Goal: Task Accomplishment & Management: Manage account settings

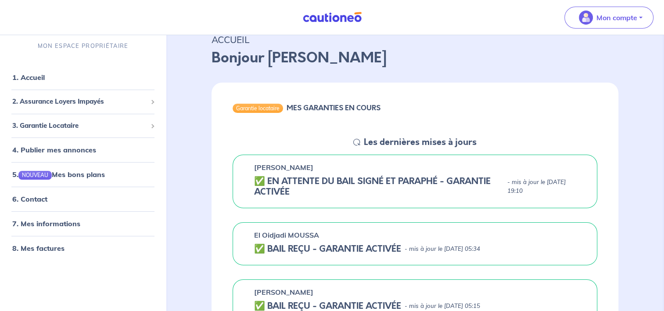
scroll to position [39, 0]
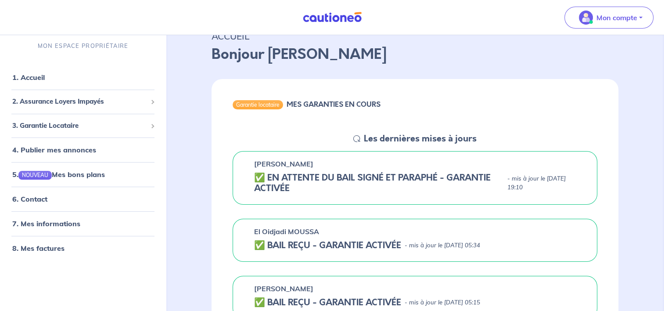
click at [271, 104] on div "Garantie locataire" at bounding box center [258, 104] width 51 height 9
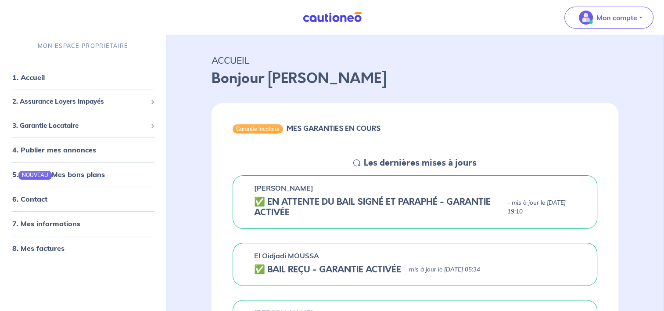
scroll to position [0, 0]
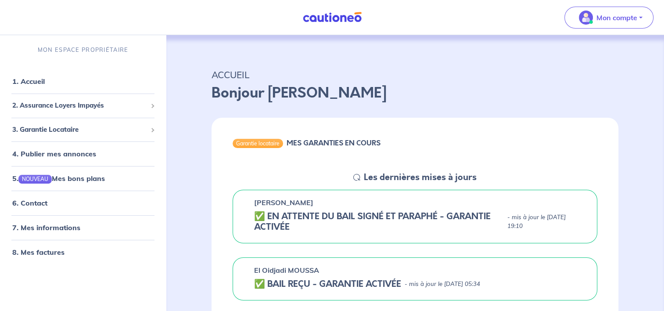
click at [365, 220] on h5 "✅️️️ EN ATTENTE DU BAIL SIGNÉ ET PARAPHÉ - GARANTIE ACTIVÉE" at bounding box center [378, 221] width 249 height 21
click at [460, 228] on h5 "✅️️️ EN ATTENTE DU BAIL SIGNÉ ET PARAPHÉ - GARANTIE ACTIVÉE" at bounding box center [378, 221] width 249 height 21
click at [289, 214] on h5 "✅️️️ EN ATTENTE DU BAIL SIGNÉ ET PARAPHÉ - GARANTIE ACTIVÉE" at bounding box center [378, 221] width 249 height 21
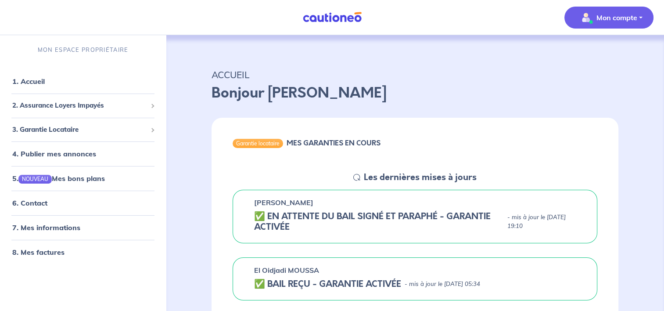
click at [636, 18] on p "Mon compte" at bounding box center [617, 17] width 41 height 11
click at [607, 55] on link "Mes informations" at bounding box center [600, 54] width 71 height 14
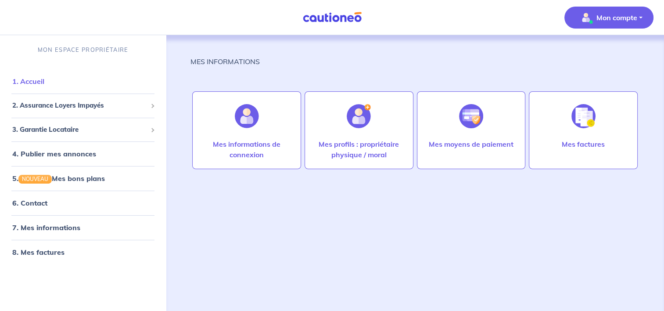
click at [37, 81] on link "1. Accueil" at bounding box center [28, 81] width 32 height 9
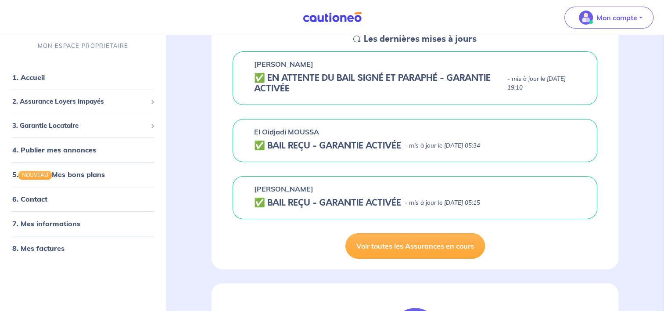
scroll to position [139, 0]
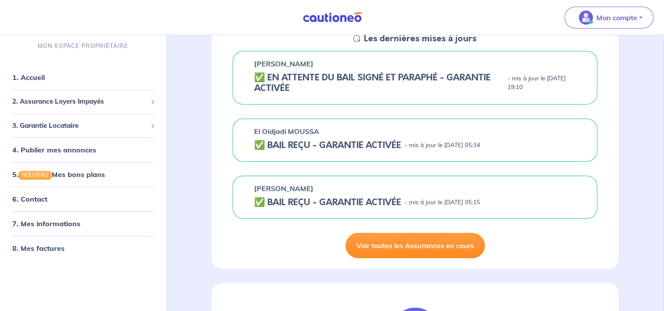
click at [384, 238] on link "Voir toutes les Assurances en cours" at bounding box center [416, 245] width 140 height 25
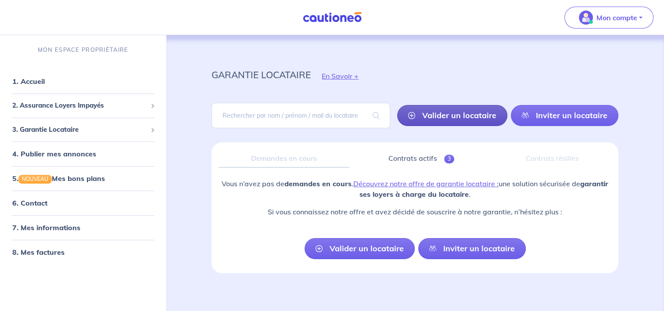
click at [434, 112] on link "Valider un locataire" at bounding box center [452, 115] width 110 height 21
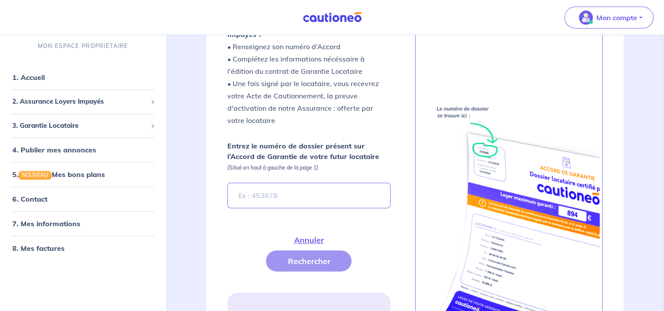
scroll to position [232, 0]
click at [280, 196] on input "Entrez le numéro de dossier présent sur l’Accord de Garantie de votre futur loc…" at bounding box center [308, 194] width 163 height 25
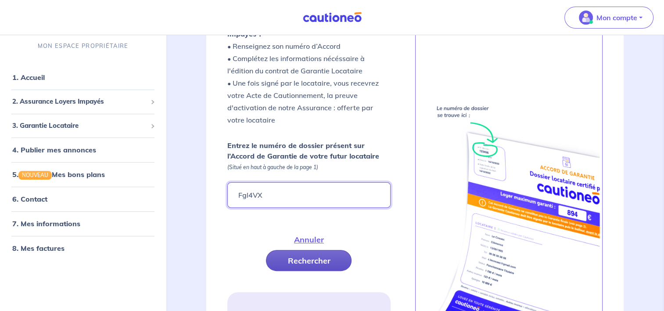
type input "Fgl4VX"
click at [306, 265] on button "Rechercher" at bounding box center [309, 260] width 86 height 21
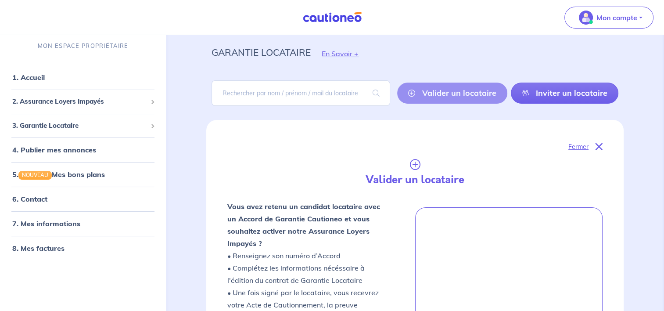
scroll to position [0, 0]
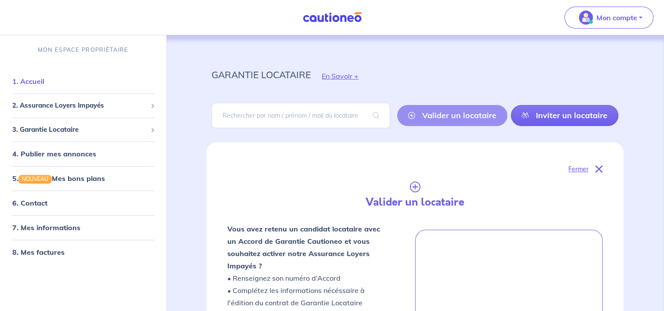
click at [30, 80] on link "1. Accueil" at bounding box center [28, 81] width 32 height 9
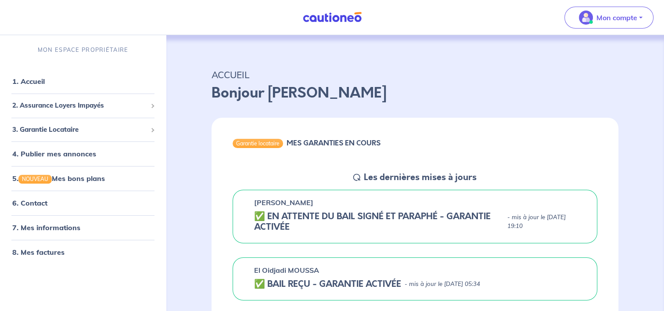
click at [378, 222] on h5 "✅️️️ EN ATTENTE DU BAIL SIGNÉ ET PARAPHÉ - GARANTIE ACTIVÉE" at bounding box center [378, 221] width 249 height 21
click at [498, 232] on div "[PERSON_NAME] ✅️️️ EN ATTENTE DU BAIL SIGNÉ ET PARAPHÉ - GARANTIE ACTIVÉE - mis…" at bounding box center [415, 217] width 365 height 54
drag, startPoint x: 498, startPoint y: 232, endPoint x: 478, endPoint y: 233, distance: 20.2
drag, startPoint x: 478, startPoint y: 233, endPoint x: 382, endPoint y: 218, distance: 97.3
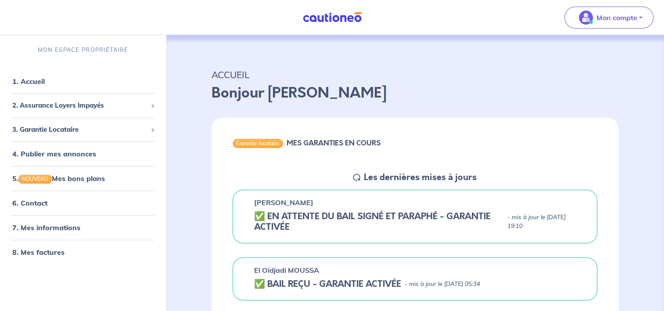
click at [382, 218] on h5 "✅️️️ EN ATTENTE DU BAIL SIGNÉ ET PARAPHÉ - GARANTIE ACTIVÉE" at bounding box center [378, 221] width 249 height 21
click at [259, 217] on h5 "✅️️️ EN ATTENTE DU BAIL SIGNÉ ET PARAPHÉ - GARANTIE ACTIVÉE" at bounding box center [378, 221] width 249 height 21
click at [332, 144] on h6 "MES GARANTIES EN COURS" at bounding box center [334, 143] width 94 height 8
click at [372, 175] on h5 "Les dernières mises à jours" at bounding box center [420, 177] width 113 height 11
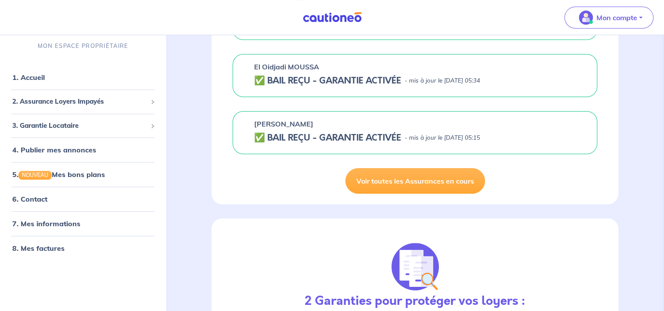
scroll to position [205, 0]
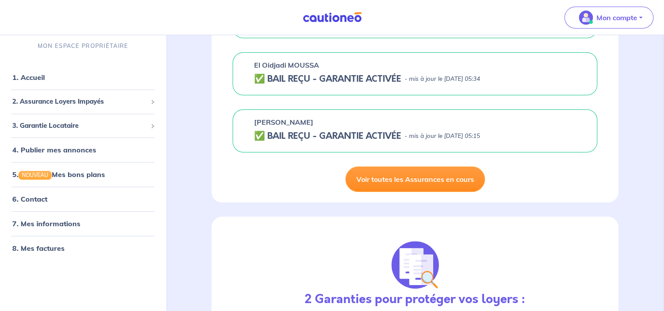
click at [368, 183] on link "Voir toutes les Assurances en cours" at bounding box center [416, 178] width 140 height 25
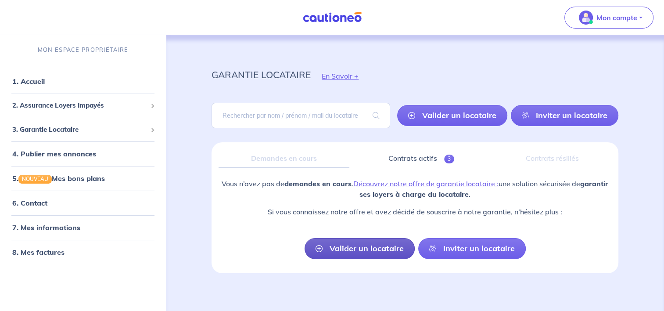
click at [388, 248] on link "Valider un locataire" at bounding box center [360, 248] width 110 height 21
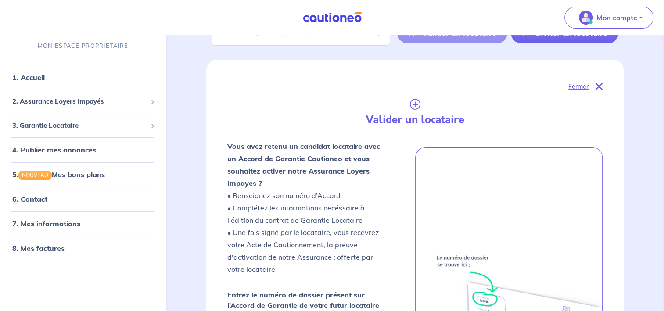
scroll to position [142, 0]
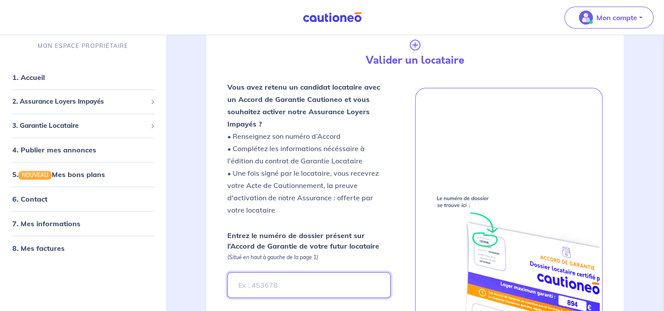
click at [324, 276] on input "Entrez le numéro de dossier présent sur l’Accord de Garantie de votre futur loc…" at bounding box center [308, 284] width 163 height 25
type input "Fgl4VX"
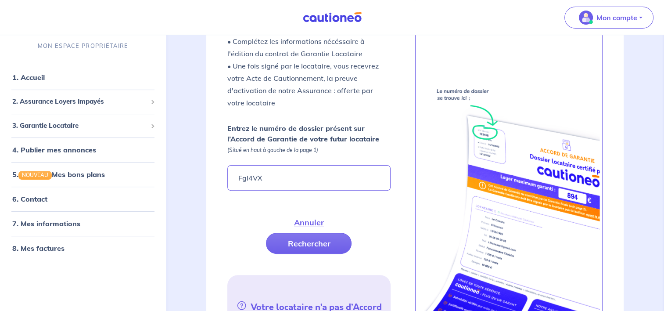
scroll to position [250, 0]
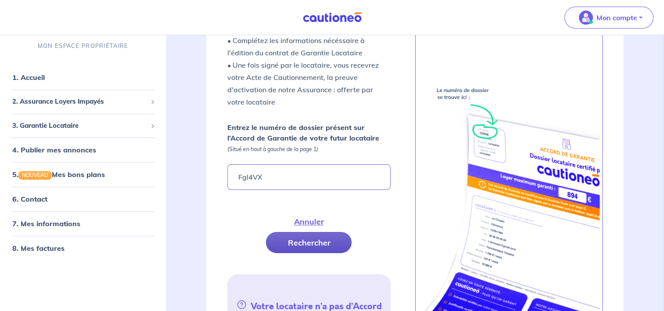
click at [310, 242] on button "Rechercher" at bounding box center [309, 242] width 86 height 21
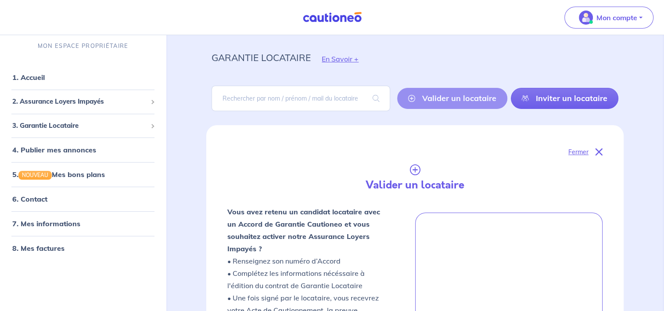
scroll to position [0, 0]
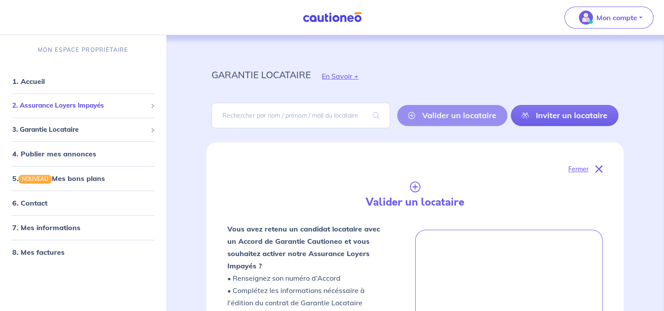
click at [98, 102] on span "2. Assurance Loyers Impayés" at bounding box center [79, 106] width 135 height 10
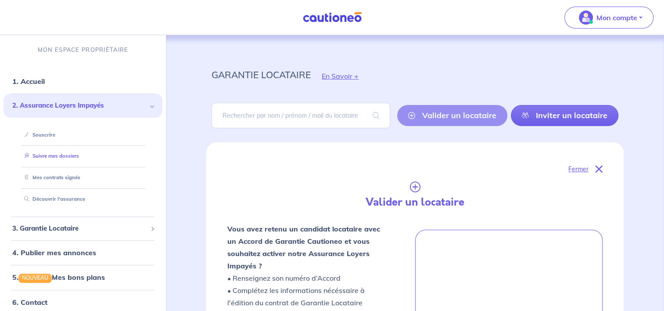
click at [71, 153] on link "Suivre mes dossiers" at bounding box center [50, 156] width 58 height 6
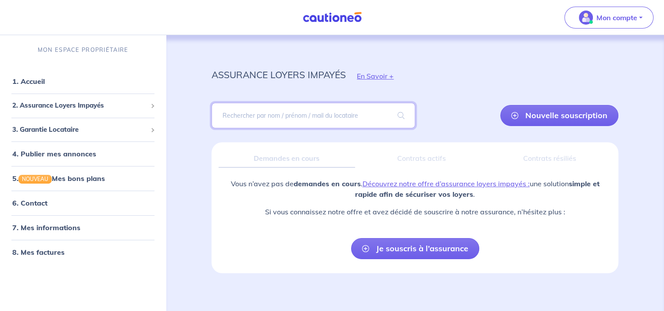
click at [292, 114] on input "search" at bounding box center [313, 115] width 203 height 25
type input "BELLAKI"
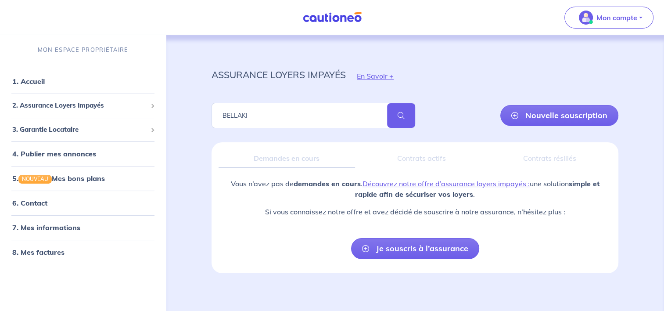
click at [395, 119] on span at bounding box center [401, 115] width 28 height 25
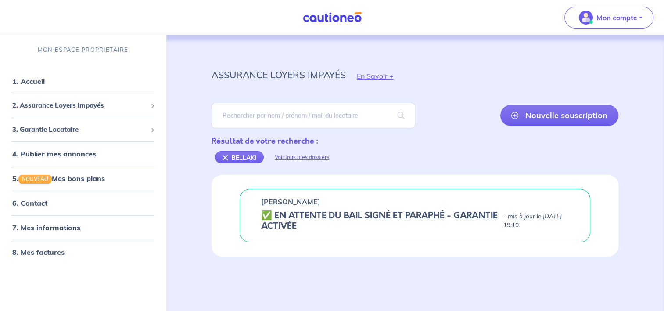
scroll to position [4, 0]
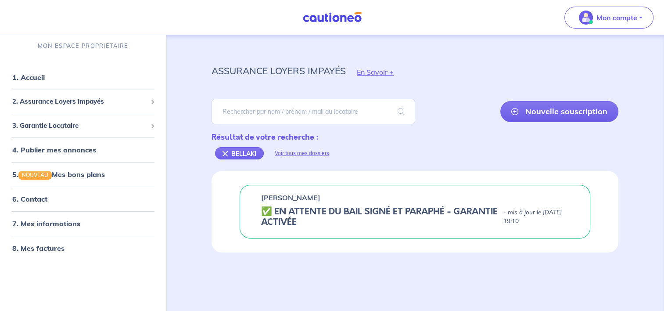
click at [361, 208] on h5 "✅️️️ EN ATTENTE DU BAIL SIGNÉ ET PARAPHÉ - GARANTIE ACTIVÉE" at bounding box center [380, 216] width 238 height 21
click at [437, 228] on div "[PERSON_NAME] ✅️️️ EN ATTENTE DU BAIL SIGNÉ ET PARAPHÉ - GARANTIE ACTIVÉE - mis…" at bounding box center [415, 212] width 351 height 54
click at [351, 200] on div "[PERSON_NAME]" at bounding box center [415, 197] width 308 height 11
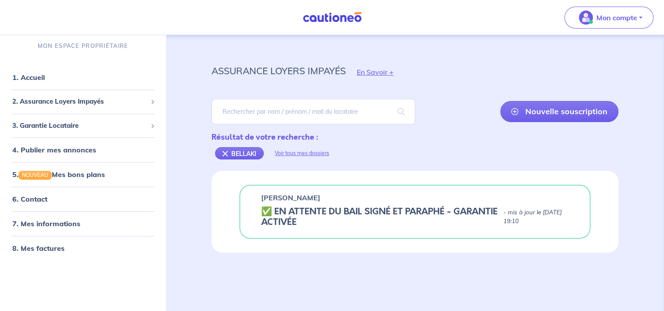
click at [351, 200] on div "[PERSON_NAME]" at bounding box center [415, 197] width 308 height 11
click at [267, 210] on h5 "✅️️️ EN ATTENTE DU BAIL SIGNÉ ET PARAPHÉ - GARANTIE ACTIVÉE" at bounding box center [380, 216] width 238 height 21
click at [299, 209] on h5 "✅️️️ EN ATTENTE DU BAIL SIGNÉ ET PARAPHÉ - GARANTIE ACTIVÉE" at bounding box center [380, 216] width 238 height 21
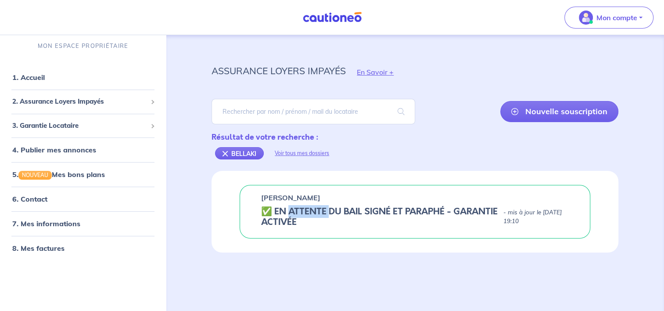
click at [299, 209] on h5 "✅️️️ EN ATTENTE DU BAIL SIGNÉ ET PARAPHÉ - GARANTIE ACTIVÉE" at bounding box center [380, 216] width 238 height 21
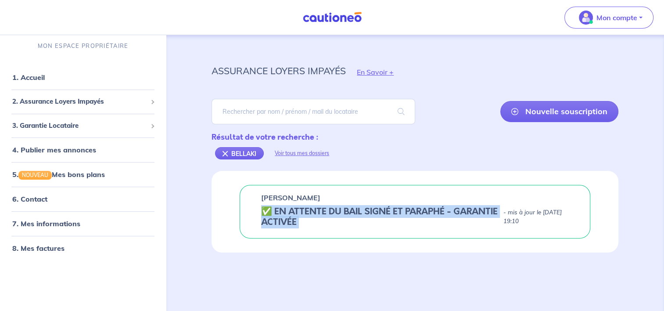
click at [299, 209] on h5 "✅️️️ EN ATTENTE DU BAIL SIGNÉ ET PARAPHÉ - GARANTIE ACTIVÉE" at bounding box center [380, 216] width 238 height 21
drag, startPoint x: 299, startPoint y: 209, endPoint x: 335, endPoint y: 232, distance: 43.0
click at [335, 232] on div "[PERSON_NAME] ✅️️️ EN ATTENTE DU BAIL SIGNÉ ET PARAPHÉ - GARANTIE ACTIVÉE - mis…" at bounding box center [415, 212] width 351 height 54
click at [346, 246] on div "[PERSON_NAME] ✅️️️ EN ATTENTE DU BAIL SIGNÉ ET PARAPHÉ - GARANTIE ACTIVÉE - mis…" at bounding box center [415, 212] width 407 height 82
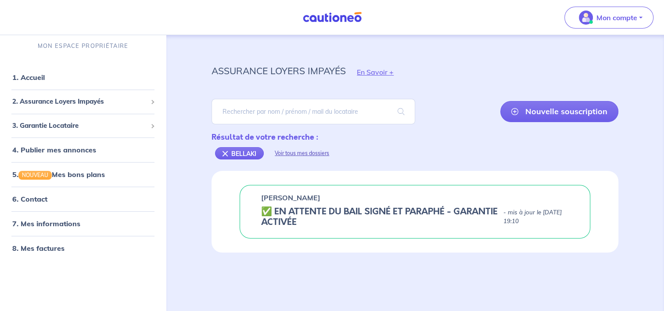
click at [292, 152] on div "Voir tous mes dossiers" at bounding box center [302, 153] width 76 height 21
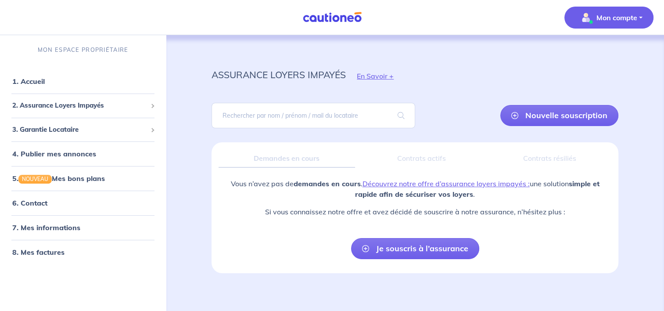
click at [602, 21] on p "Mon compte" at bounding box center [617, 17] width 41 height 11
click at [594, 53] on link "Mes informations" at bounding box center [600, 54] width 71 height 14
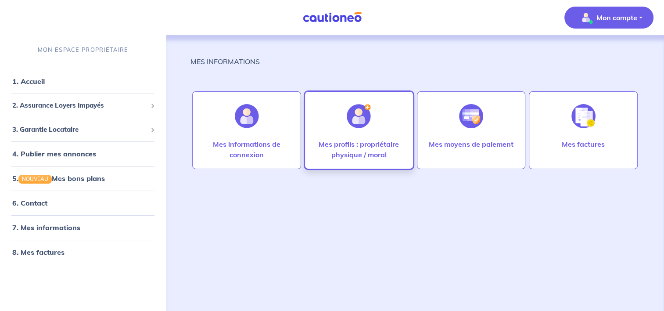
click at [353, 116] on img at bounding box center [359, 116] width 24 height 24
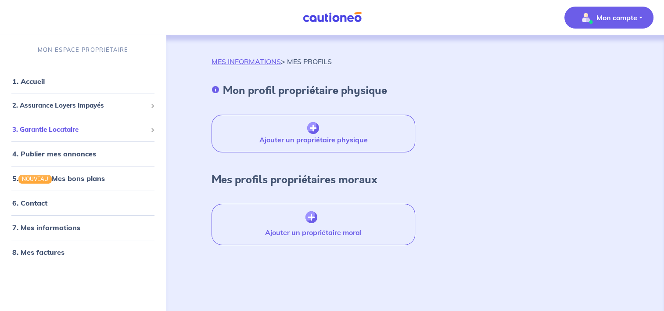
click at [114, 127] on span "3. Garantie Locataire" at bounding box center [79, 130] width 135 height 10
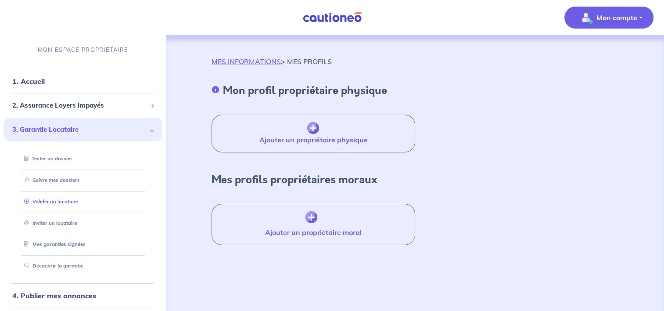
click at [70, 202] on link "Valider un locataire" at bounding box center [50, 202] width 58 height 6
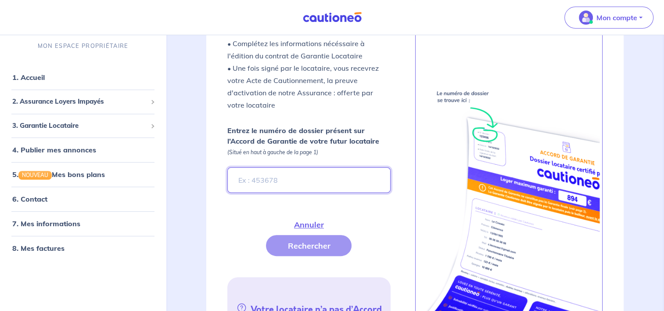
scroll to position [271, 0]
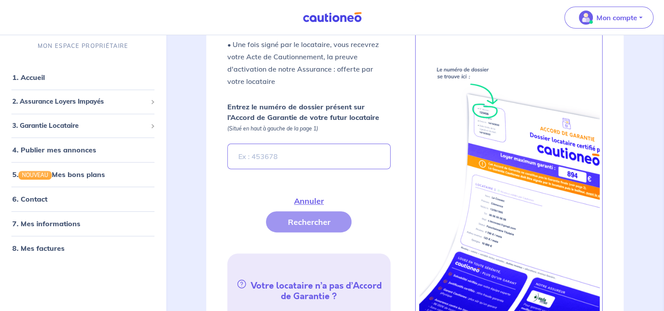
click at [314, 142] on div "Entrez le numéro de dossier présent sur l’Accord de Garantie de votre futur loc…" at bounding box center [308, 135] width 163 height 68
click at [305, 151] on input "Entrez le numéro de dossier présent sur l’Accord de Garantie de votre futur loc…" at bounding box center [308, 156] width 163 height 25
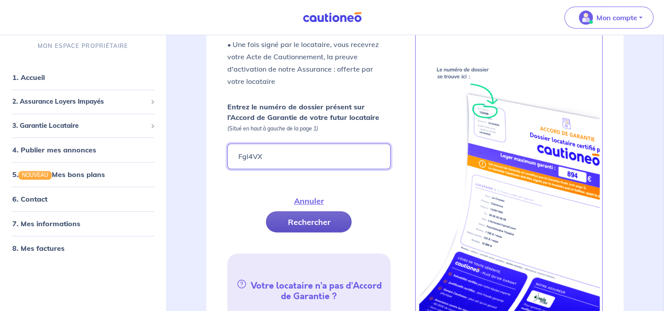
type input "Fgl4VX"
click at [295, 222] on button "Rechercher" at bounding box center [309, 221] width 86 height 21
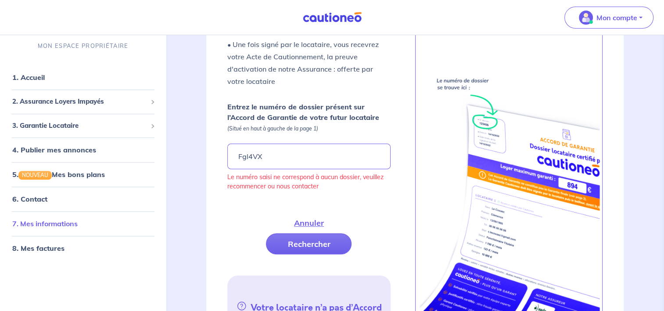
click at [32, 227] on link "7. Mes informations" at bounding box center [44, 223] width 65 height 9
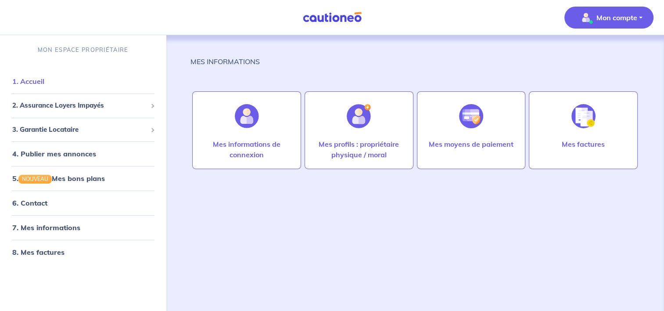
click at [43, 79] on link "1. Accueil" at bounding box center [28, 81] width 32 height 9
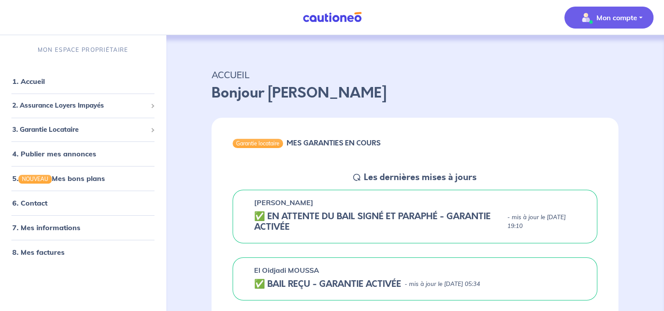
click at [610, 18] on p "Mon compte" at bounding box center [617, 17] width 41 height 11
click at [581, 74] on link "Me déconnecter" at bounding box center [600, 76] width 71 height 14
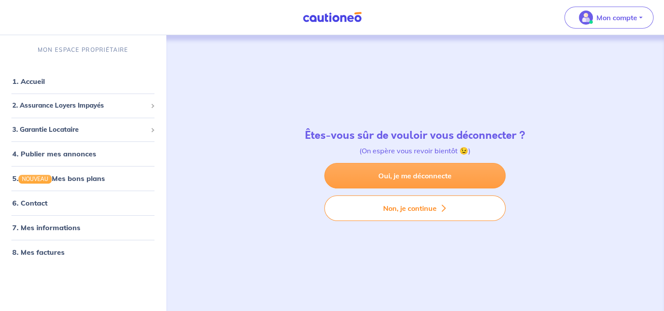
click at [431, 176] on link "Oui, je me déconnecte" at bounding box center [415, 175] width 181 height 25
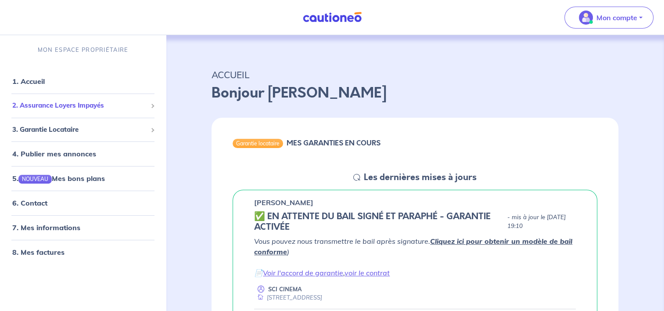
click at [106, 107] on span "2. Assurance Loyers Impayés" at bounding box center [79, 106] width 135 height 10
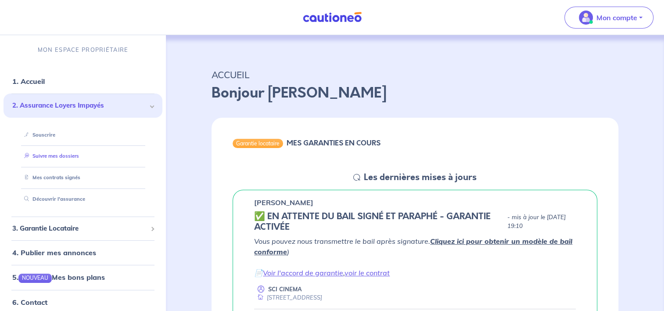
click at [73, 159] on link "Suivre mes dossiers" at bounding box center [50, 156] width 58 height 6
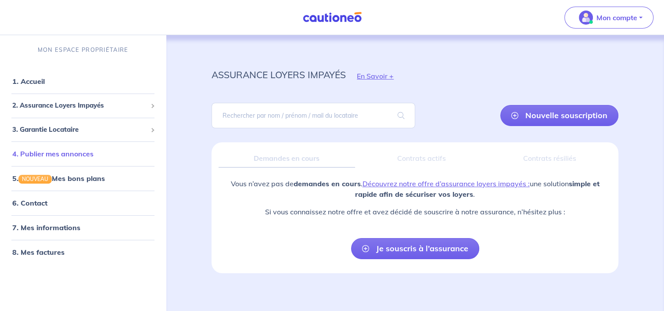
click at [61, 155] on link "4. Publier mes annonces" at bounding box center [52, 153] width 81 height 9
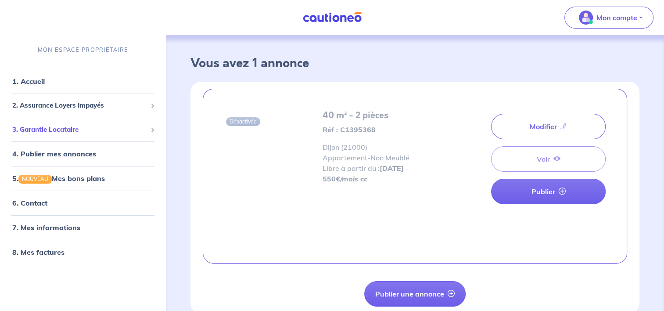
click at [77, 125] on span "3. Garantie Locataire" at bounding box center [79, 130] width 135 height 10
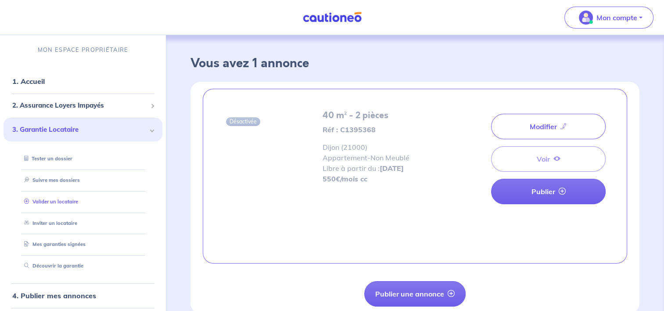
click at [72, 199] on link "Valider un locataire" at bounding box center [50, 202] width 58 height 6
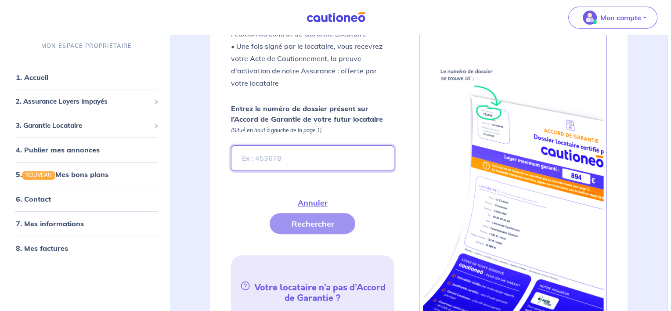
scroll to position [271, 0]
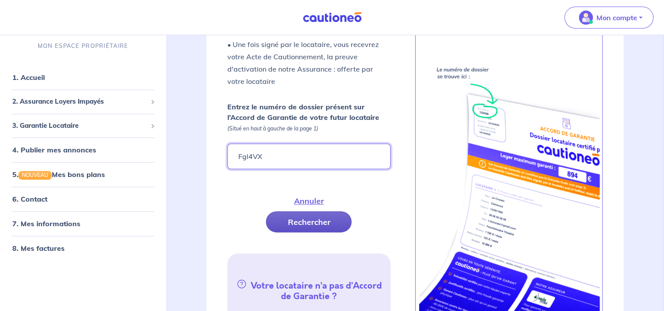
type input "Fgl4VX"
click at [302, 216] on button "Rechercher" at bounding box center [309, 221] width 86 height 21
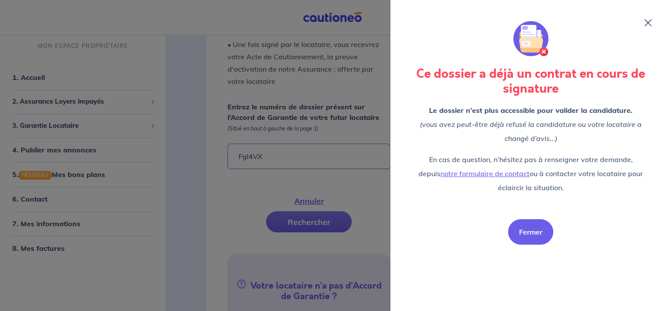
drag, startPoint x: 534, startPoint y: 228, endPoint x: 519, endPoint y: 235, distance: 17.1
click at [519, 235] on button "Fermer" at bounding box center [530, 231] width 45 height 25
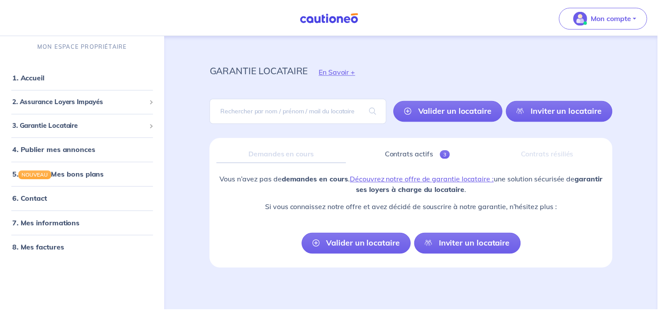
scroll to position [4, 0]
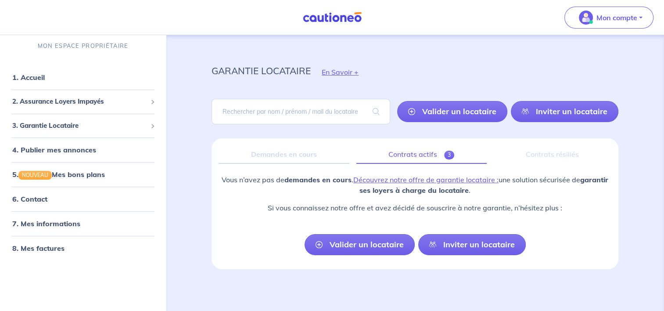
click at [429, 149] on link "Contrats actifs 3" at bounding box center [422, 154] width 130 height 18
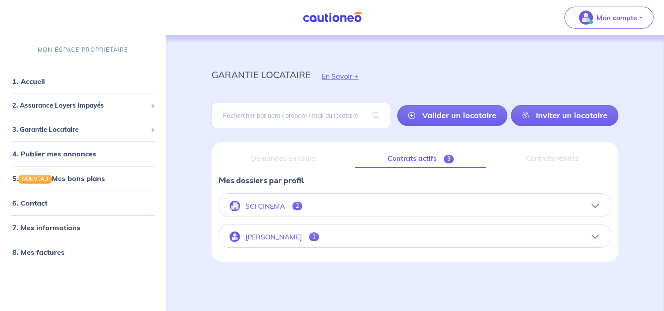
click at [596, 204] on icon "button" at bounding box center [595, 205] width 7 height 7
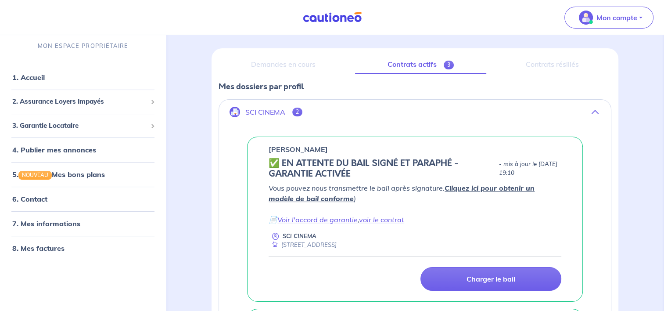
scroll to position [98, 0]
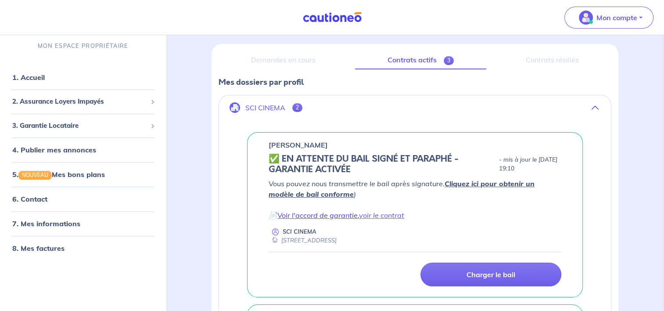
click at [332, 214] on link "Voir l'accord de garantie" at bounding box center [318, 215] width 80 height 9
click at [390, 213] on link "voir le contrat" at bounding box center [381, 215] width 45 height 9
